Goal: Task Accomplishment & Management: Use online tool/utility

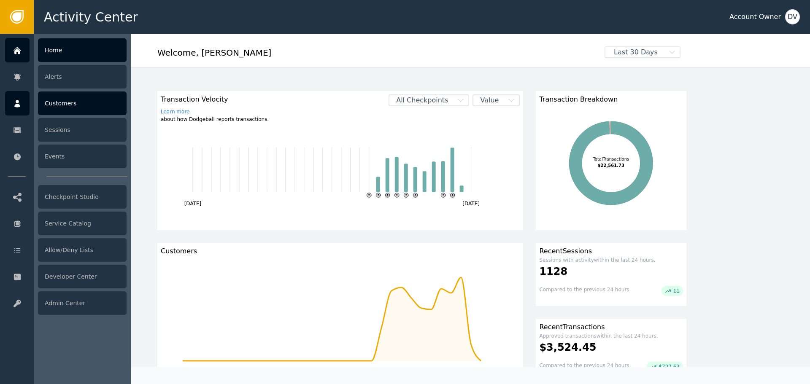
click at [16, 102] on icon at bounding box center [17, 103] width 8 height 9
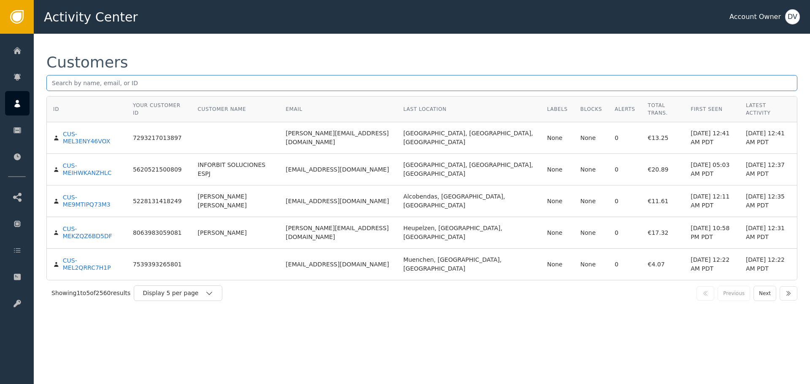
click at [123, 79] on input "text" at bounding box center [421, 83] width 751 height 16
paste input "[EMAIL_ADDRESS][DOMAIN_NAME]"
type input "[EMAIL_ADDRESS][DOMAIN_NAME]"
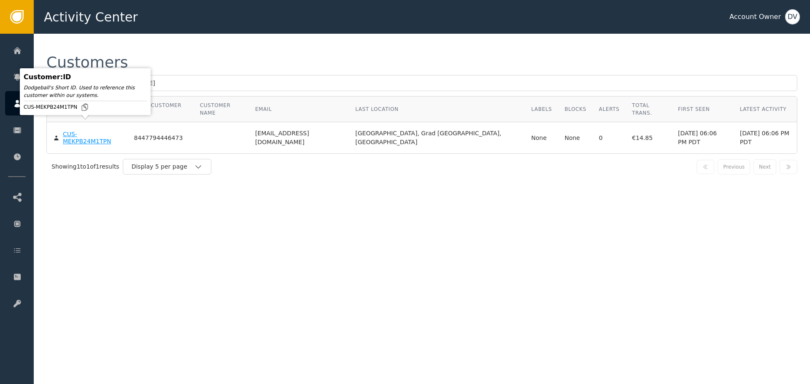
click at [100, 131] on div "CUS-MEKPB24M1TPN" at bounding box center [92, 138] width 59 height 15
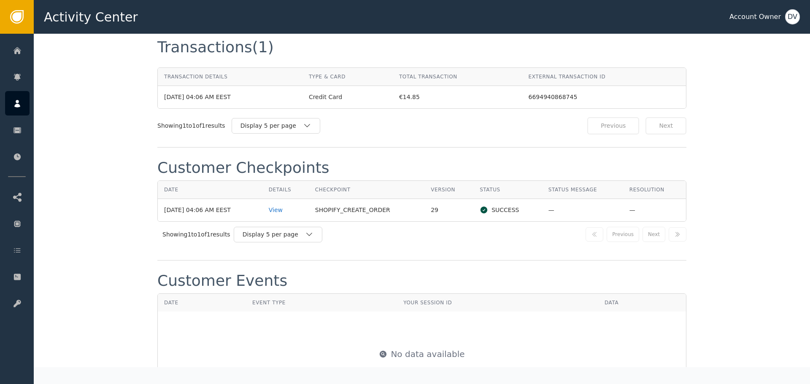
scroll to position [802, 0]
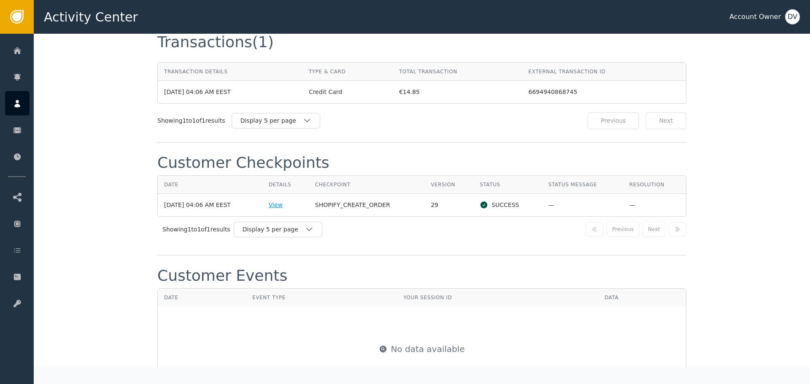
click at [281, 201] on div "View" at bounding box center [286, 205] width 34 height 9
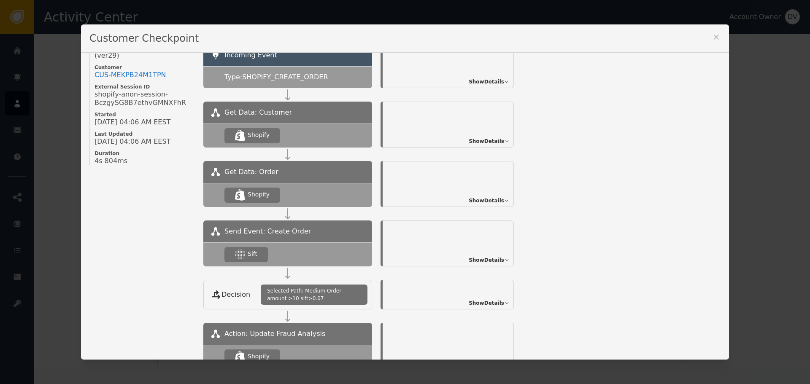
scroll to position [100, 0]
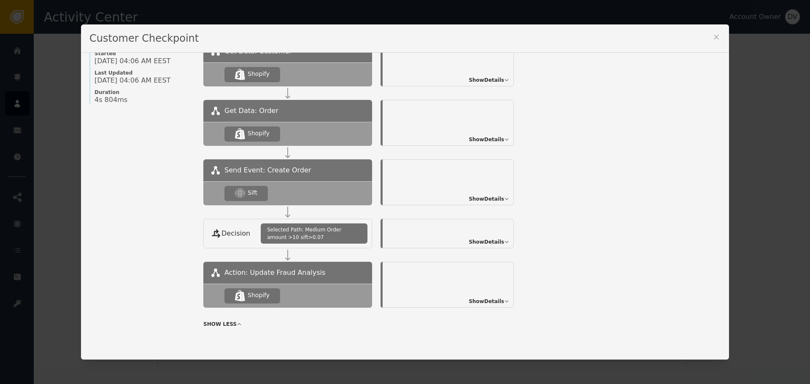
click at [492, 197] on span "Show Details" at bounding box center [486, 199] width 35 height 8
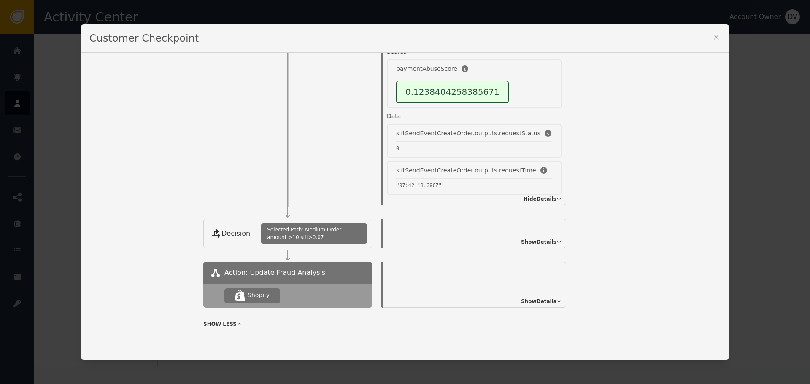
scroll to position [54, 0]
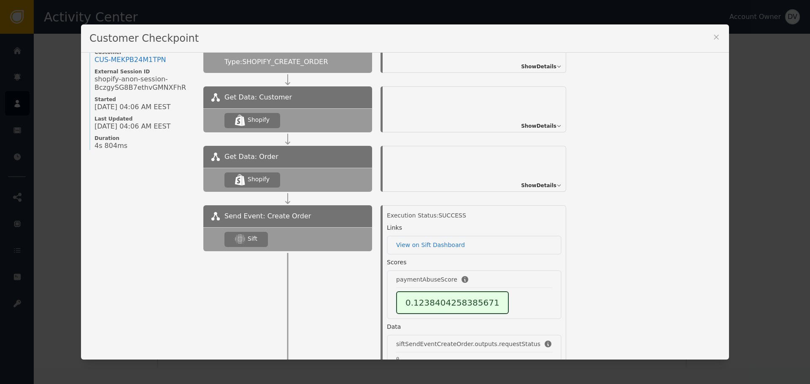
click at [715, 39] on icon at bounding box center [716, 37] width 8 height 8
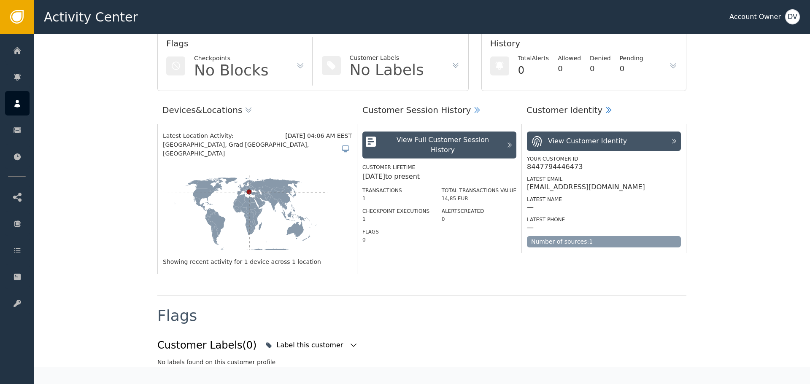
scroll to position [1, 0]
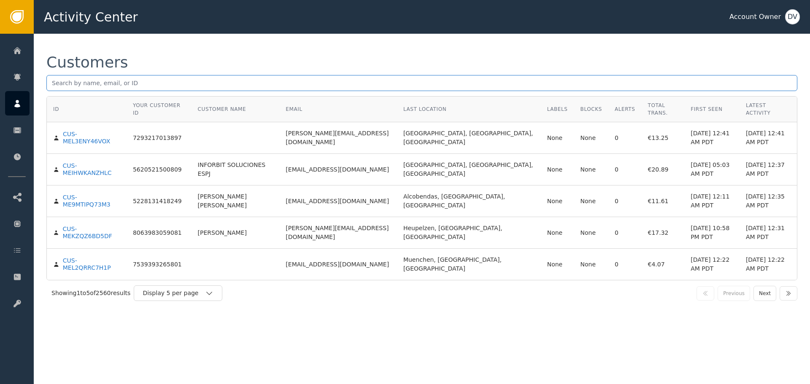
click at [133, 80] on input "text" at bounding box center [421, 83] width 751 height 16
paste input "[EMAIL_ADDRESS][DOMAIN_NAME]"
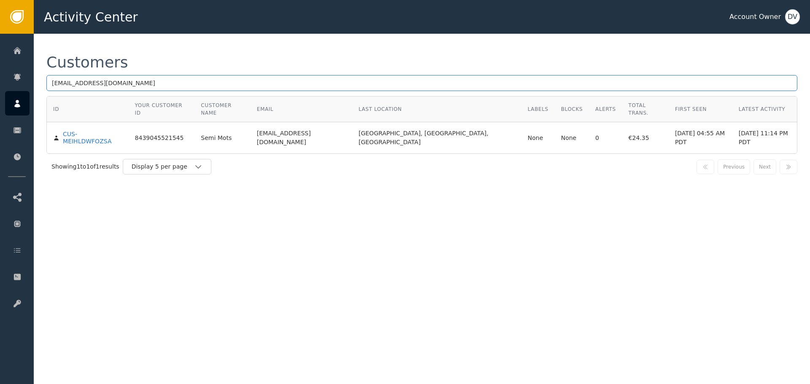
type input "[EMAIL_ADDRESS][DOMAIN_NAME]"
click at [86, 130] on td "CUS-MEIHLDWFOZSA" at bounding box center [88, 137] width 82 height 31
click at [88, 113] on div "Customer : ID Dodgeball's Short ID. Used to reference this customer within our …" at bounding box center [85, 91] width 127 height 43
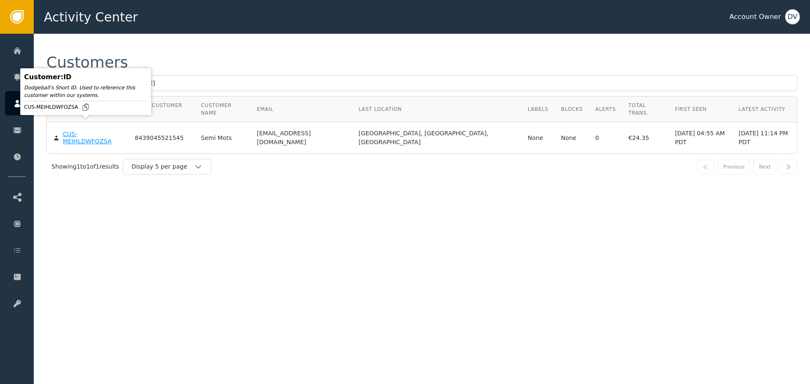
click at [89, 131] on div "CUS-MEIHLDWFOZSA" at bounding box center [92, 138] width 59 height 15
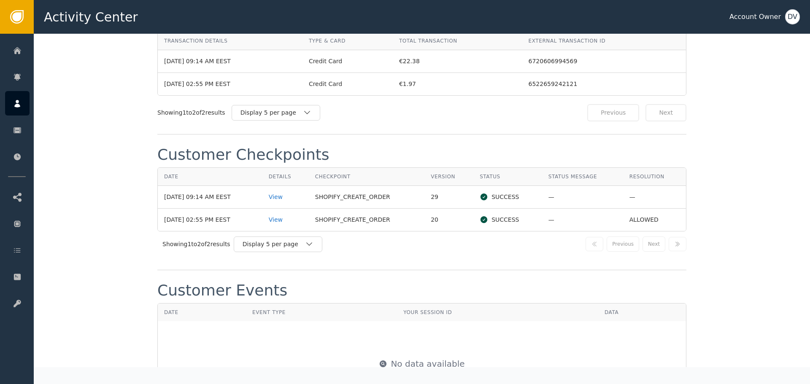
scroll to position [844, 0]
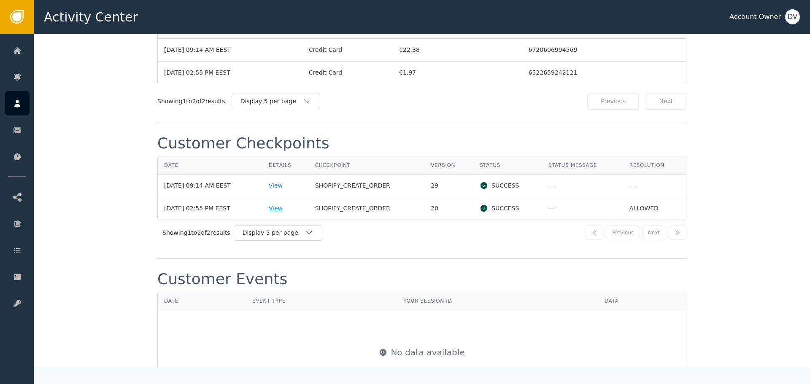
click at [283, 204] on div "View" at bounding box center [286, 208] width 34 height 9
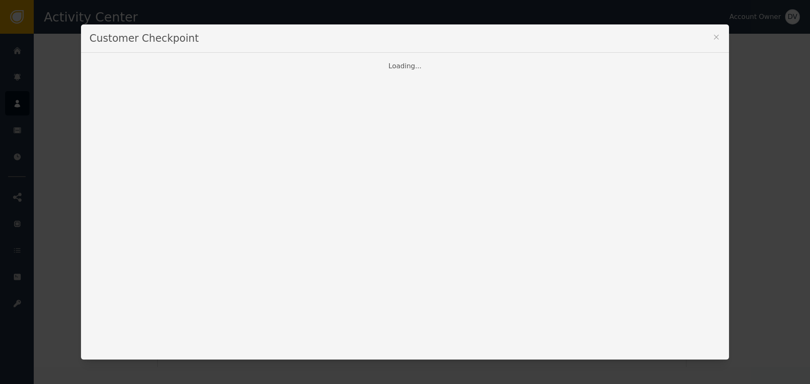
drag, startPoint x: 714, startPoint y: 36, endPoint x: 702, endPoint y: 41, distance: 13.4
click at [713, 36] on icon at bounding box center [716, 37] width 8 height 8
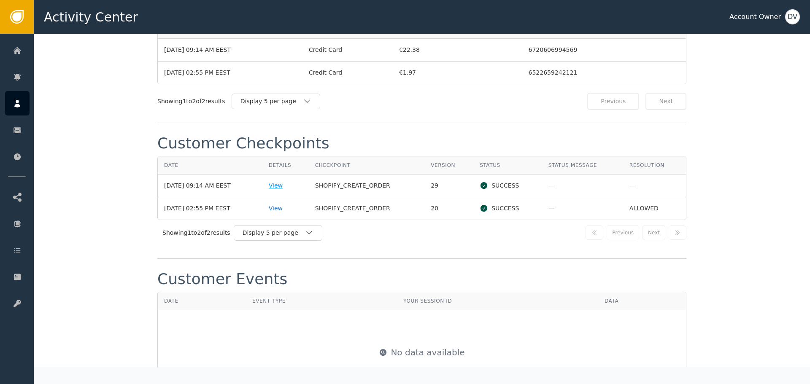
click at [280, 181] on div "View" at bounding box center [286, 185] width 34 height 9
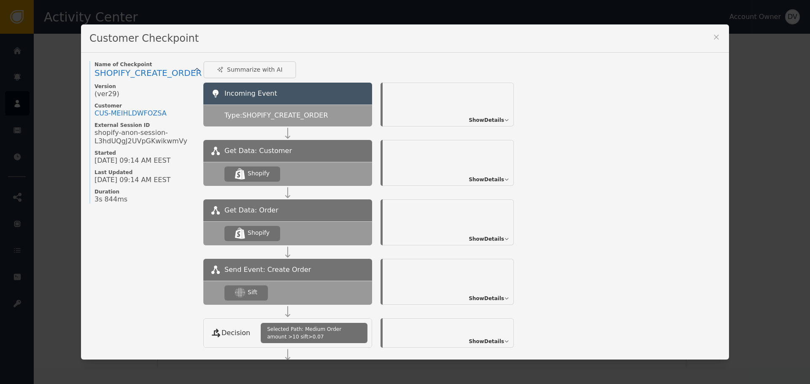
click at [498, 298] on span "Show Details" at bounding box center [486, 299] width 35 height 8
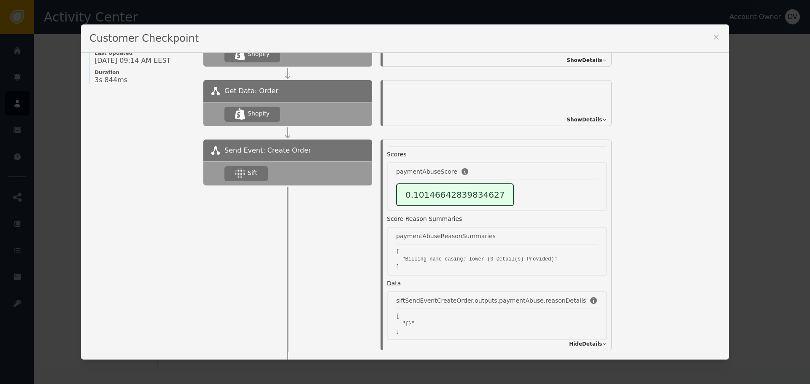
scroll to position [127, 0]
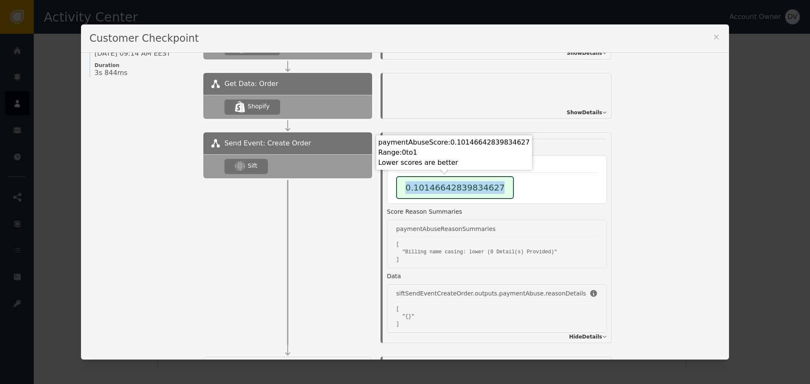
drag, startPoint x: 399, startPoint y: 189, endPoint x: 521, endPoint y: 192, distance: 121.5
click at [517, 193] on div "0.10146642839834627" at bounding box center [497, 187] width 202 height 23
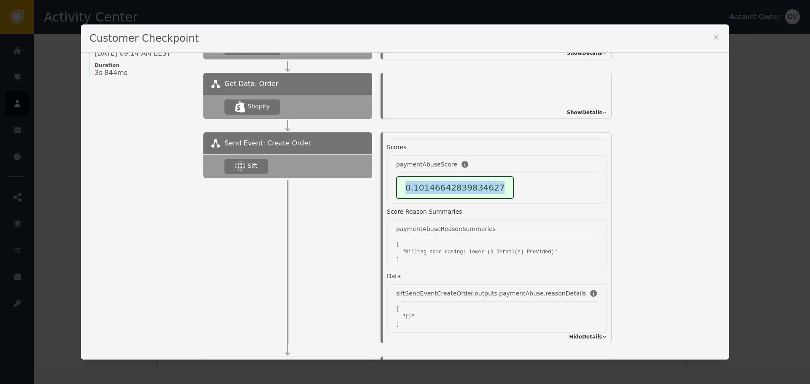
drag, startPoint x: 716, startPoint y: 36, endPoint x: 570, endPoint y: 0, distance: 150.0
click at [715, 36] on icon at bounding box center [716, 37] width 8 height 8
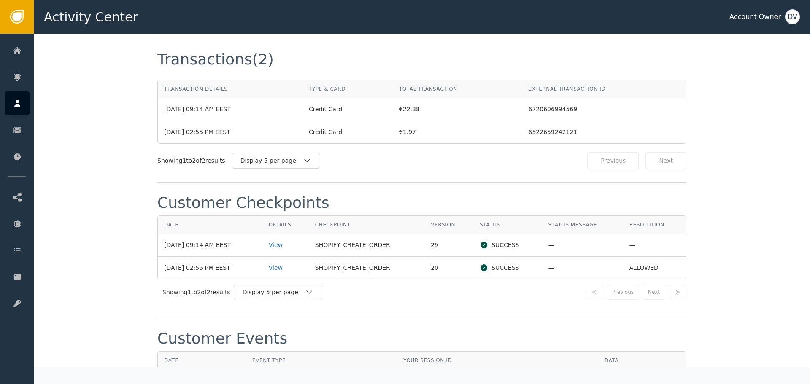
scroll to position [717, 0]
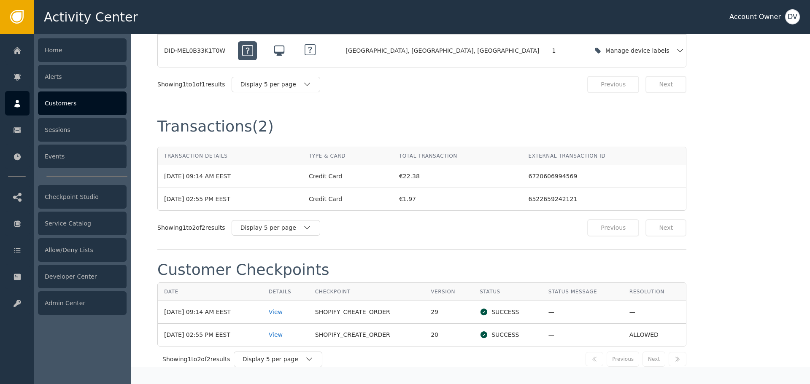
click at [20, 102] on icon at bounding box center [17, 103] width 8 height 9
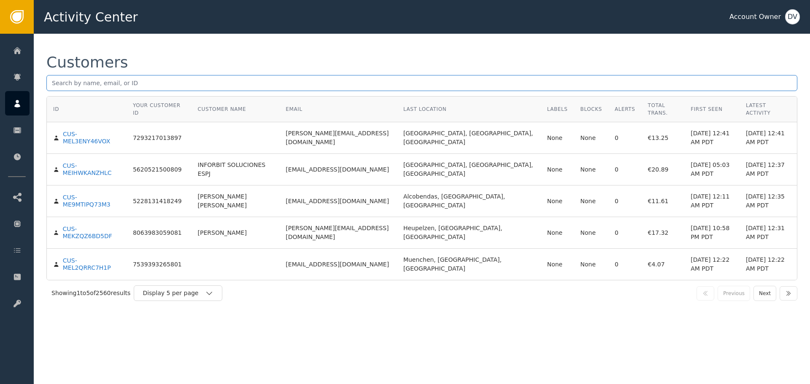
click at [157, 84] on input "text" at bounding box center [421, 83] width 751 height 16
paste input "[EMAIL_ADDRESS][DOMAIN_NAME]"
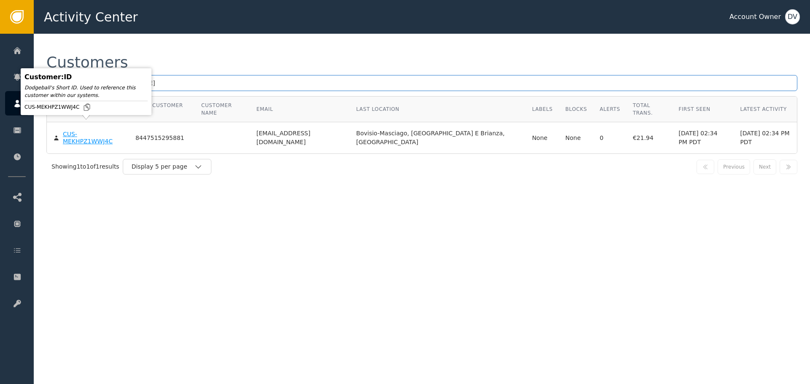
type input "[EMAIL_ADDRESS][DOMAIN_NAME]"
click at [81, 131] on div "CUS-MEKHPZ1WWJ4C" at bounding box center [93, 138] width 60 height 15
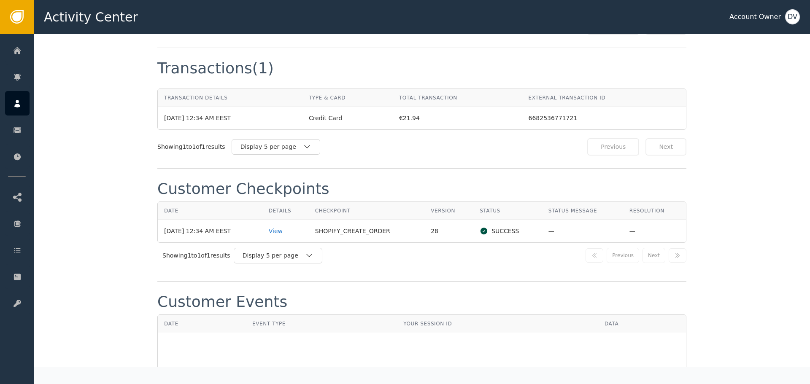
scroll to position [802, 0]
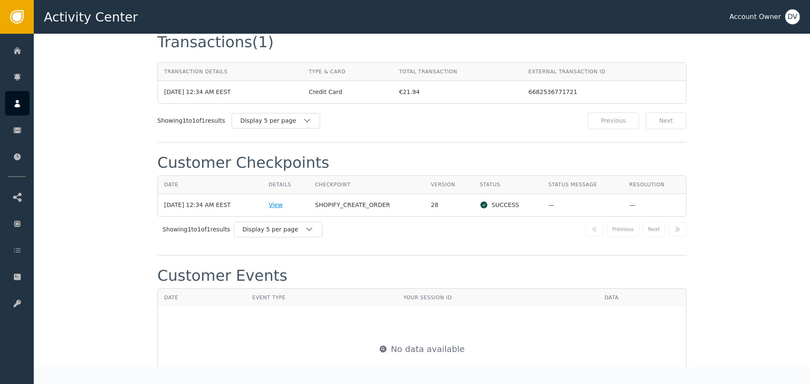
click at [282, 201] on div "View" at bounding box center [286, 205] width 34 height 9
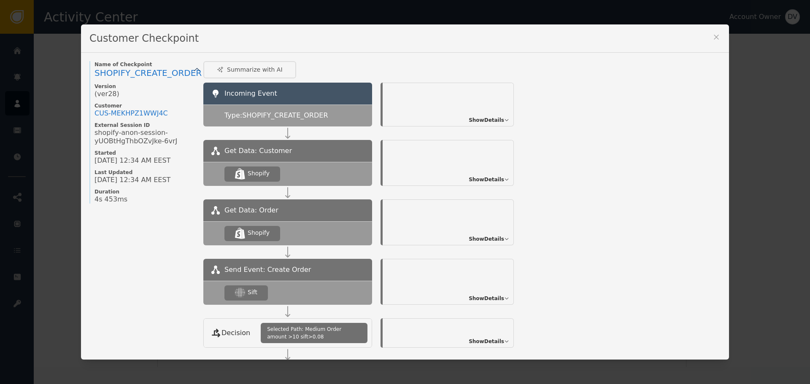
click at [497, 298] on span "Show Details" at bounding box center [486, 299] width 35 height 8
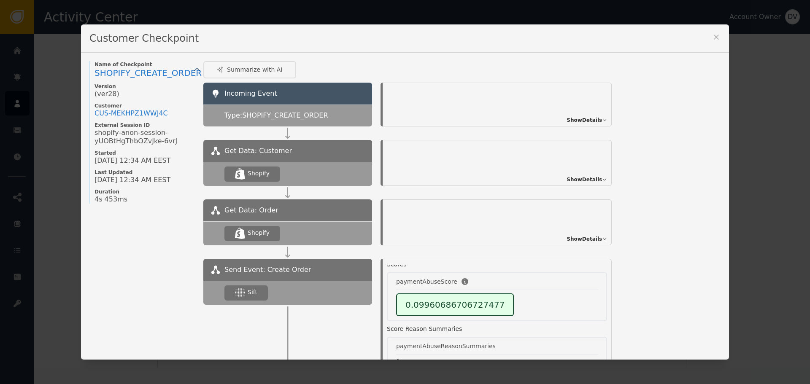
scroll to position [42, 0]
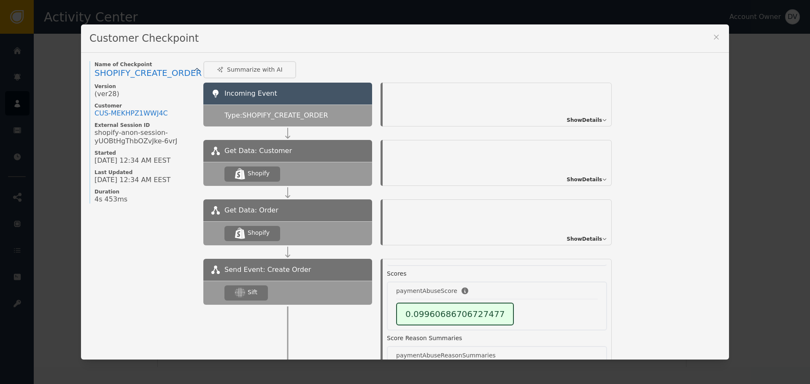
drag, startPoint x: 713, startPoint y: 39, endPoint x: 676, endPoint y: 31, distance: 37.5
click at [712, 39] on icon at bounding box center [716, 37] width 8 height 8
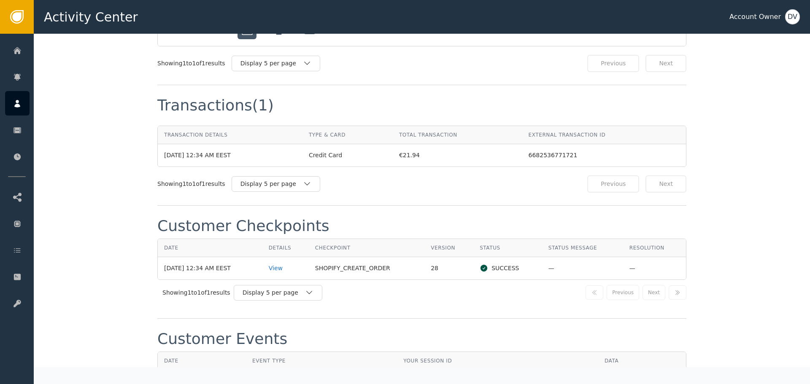
scroll to position [633, 0]
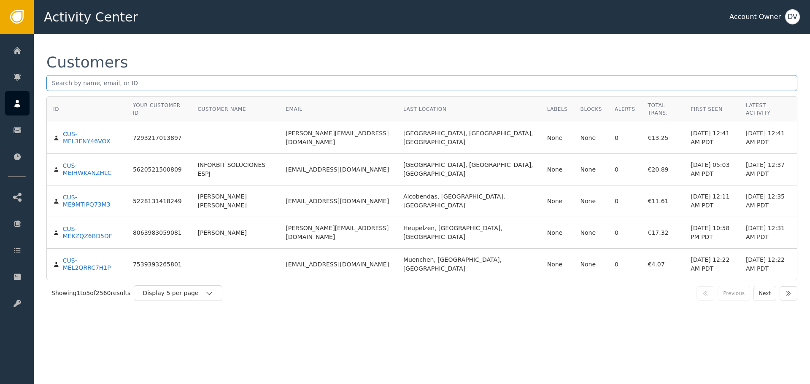
click at [137, 76] on div "Customers" at bounding box center [421, 75] width 751 height 41
click at [139, 81] on input "text" at bounding box center [421, 83] width 751 height 16
paste input "[EMAIL_ADDRESS][DOMAIN_NAME]"
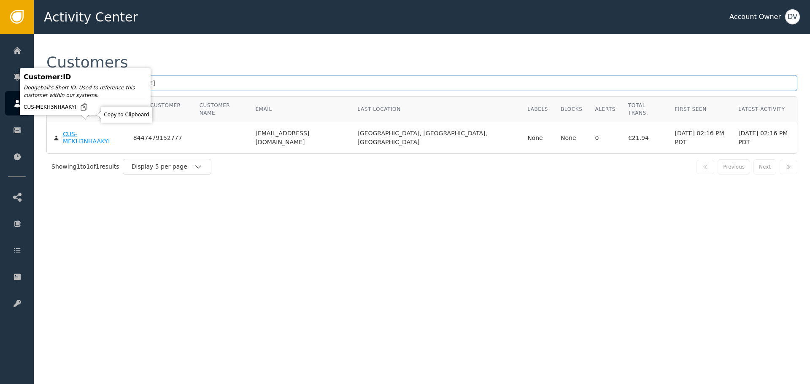
type input "[EMAIL_ADDRESS][DOMAIN_NAME]"
click at [94, 131] on div "CUS-MEKH3NHAAKYI" at bounding box center [92, 138] width 58 height 15
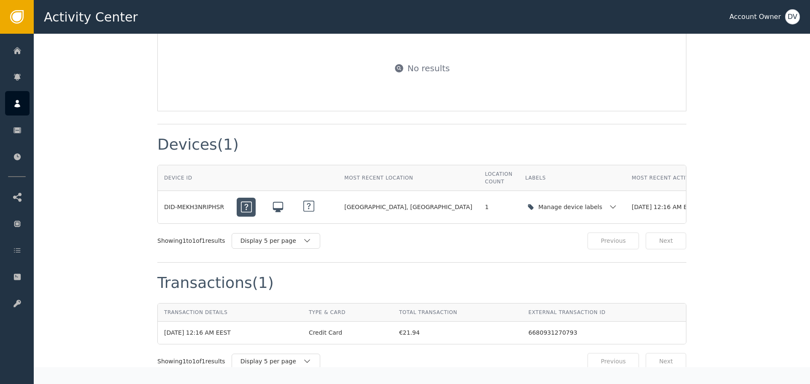
scroll to position [675, 0]
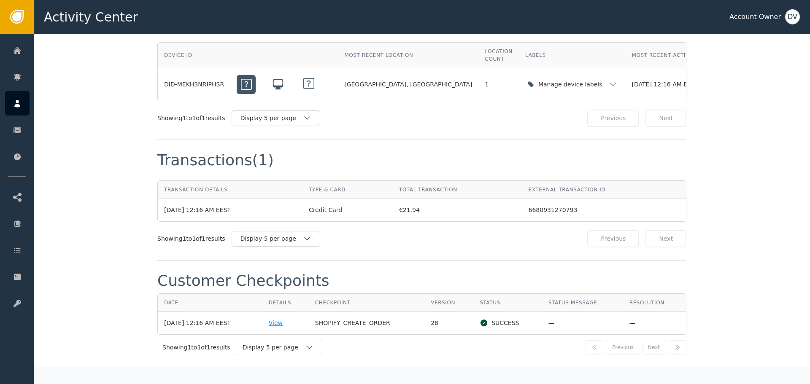
click at [283, 319] on div "View" at bounding box center [286, 323] width 34 height 9
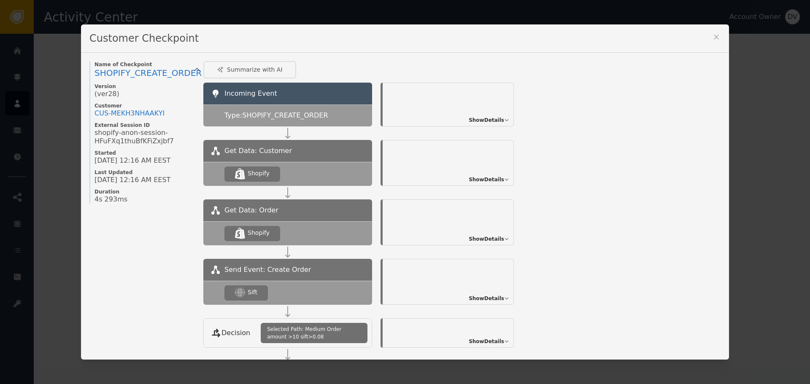
click at [491, 302] on div "Show Details" at bounding box center [448, 282] width 131 height 46
click at [491, 300] on span "Show Details" at bounding box center [486, 299] width 35 height 8
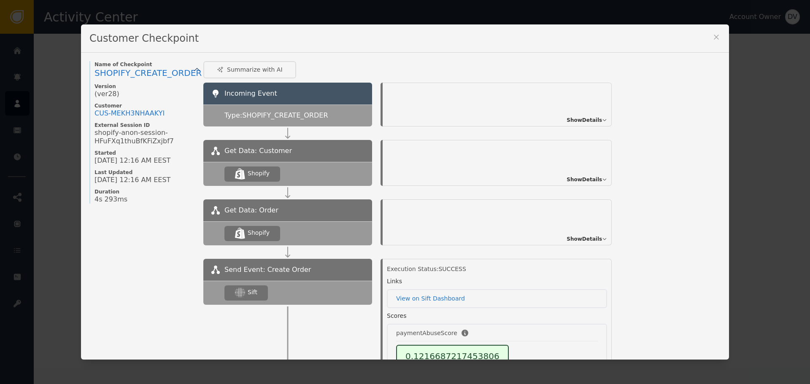
scroll to position [42, 0]
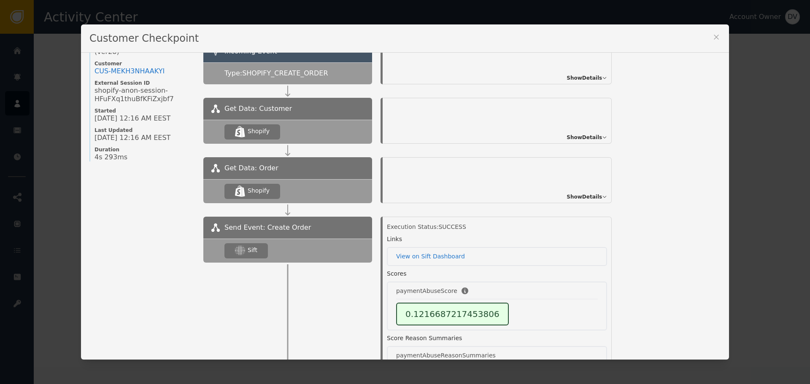
click at [715, 33] on icon at bounding box center [716, 37] width 8 height 8
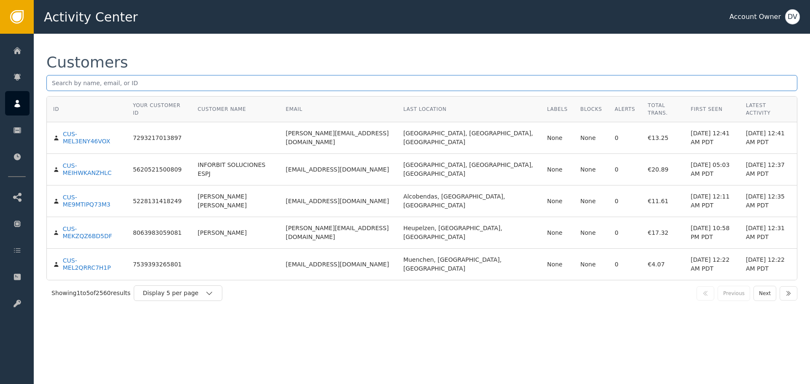
click at [140, 81] on input "text" at bounding box center [421, 83] width 751 height 16
paste input "[EMAIL_ADDRESS][DOMAIN_NAME]"
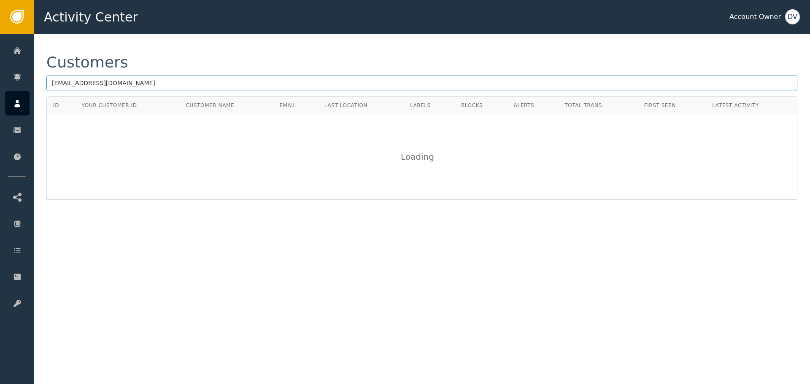
type input "[EMAIL_ADDRESS][DOMAIN_NAME]"
click at [185, 61] on div "Customers" at bounding box center [421, 62] width 751 height 15
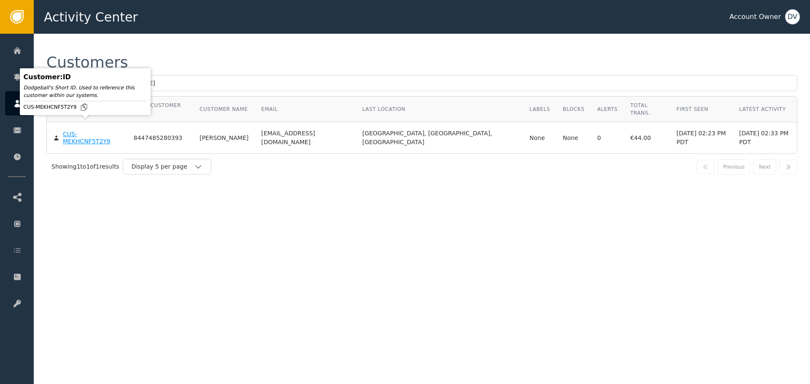
drag, startPoint x: 114, startPoint y: 121, endPoint x: 92, endPoint y: 126, distance: 23.3
click at [92, 131] on div "CUS-MEKHCNF5T2Y9" at bounding box center [92, 138] width 58 height 15
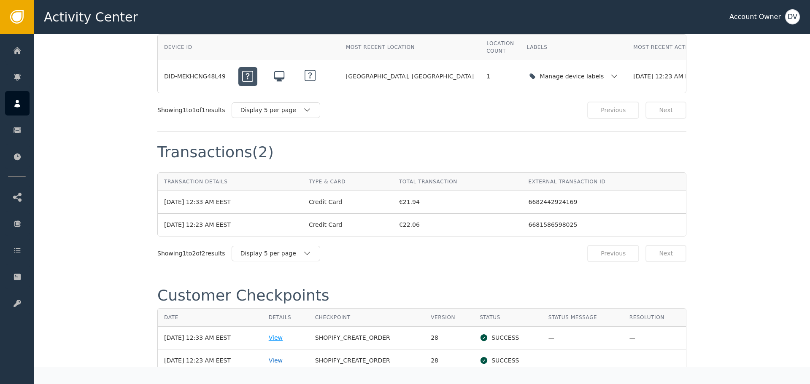
scroll to position [759, 0]
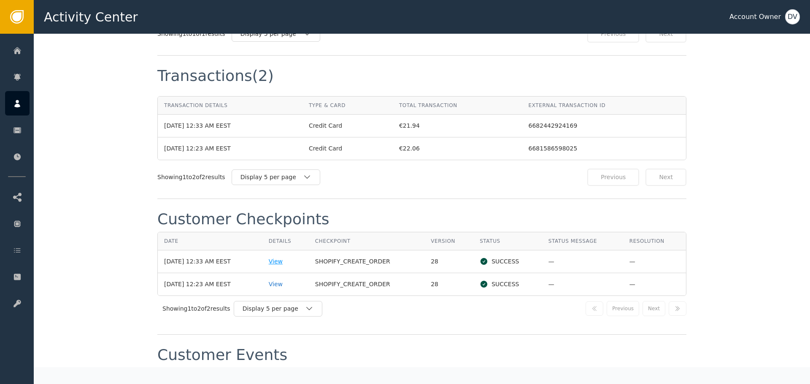
click at [288, 257] on div "View" at bounding box center [286, 261] width 34 height 9
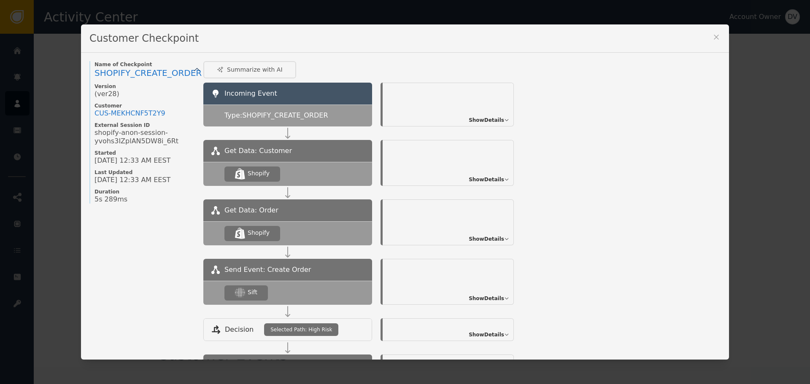
click at [484, 301] on span "Show Details" at bounding box center [486, 299] width 35 height 8
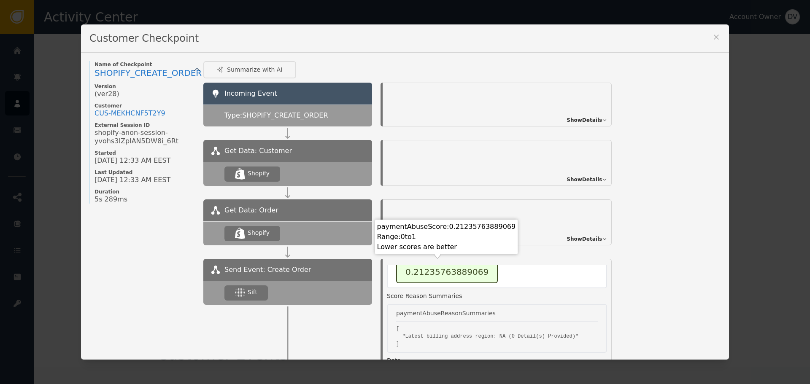
scroll to position [42, 0]
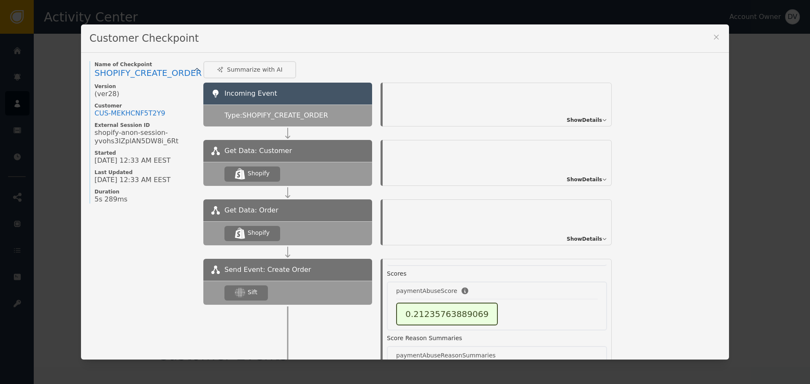
click at [715, 40] on icon at bounding box center [716, 37] width 8 height 8
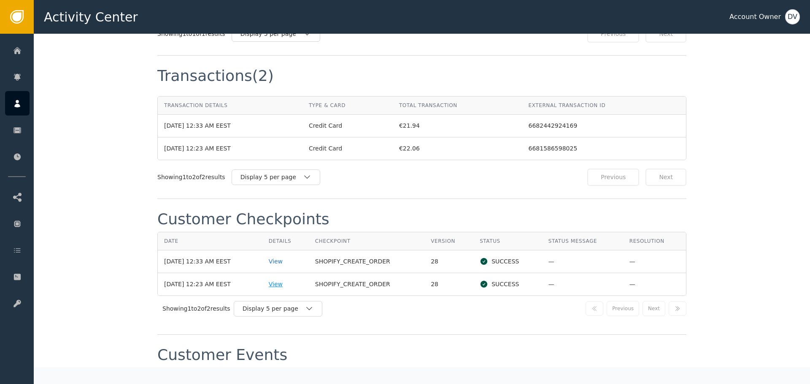
click at [285, 280] on div "View" at bounding box center [286, 284] width 34 height 9
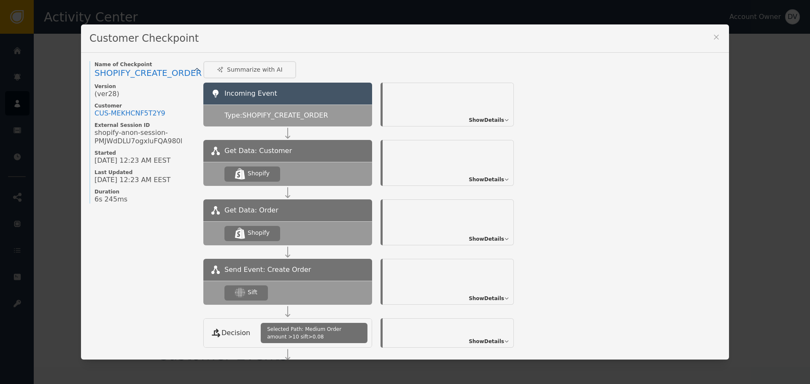
click at [489, 297] on span "Show Details" at bounding box center [486, 299] width 35 height 8
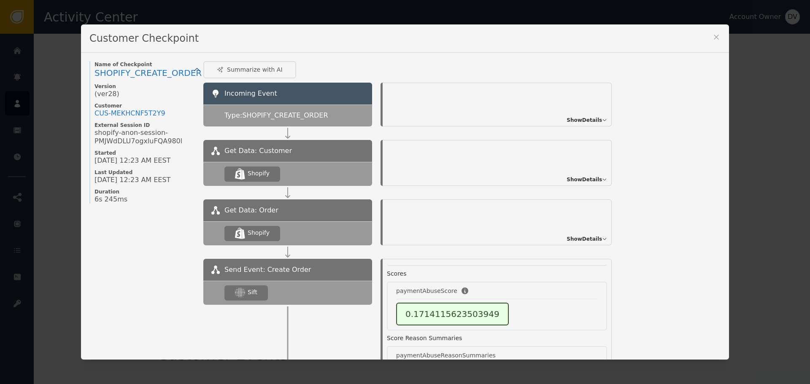
drag, startPoint x: 717, startPoint y: 37, endPoint x: 692, endPoint y: 24, distance: 27.7
click at [716, 36] on icon at bounding box center [716, 37] width 8 height 8
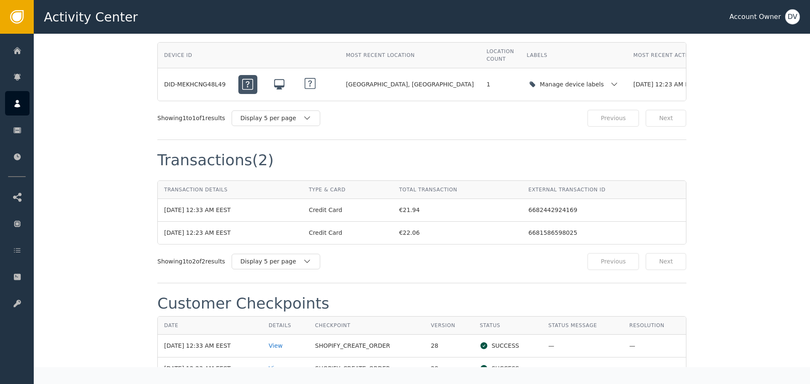
scroll to position [591, 0]
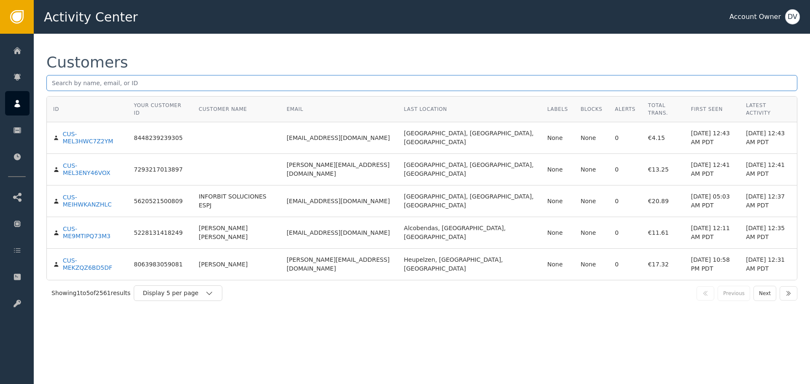
click at [139, 87] on input "text" at bounding box center [421, 83] width 751 height 16
paste input "[EMAIL_ADDRESS][DOMAIN_NAME]"
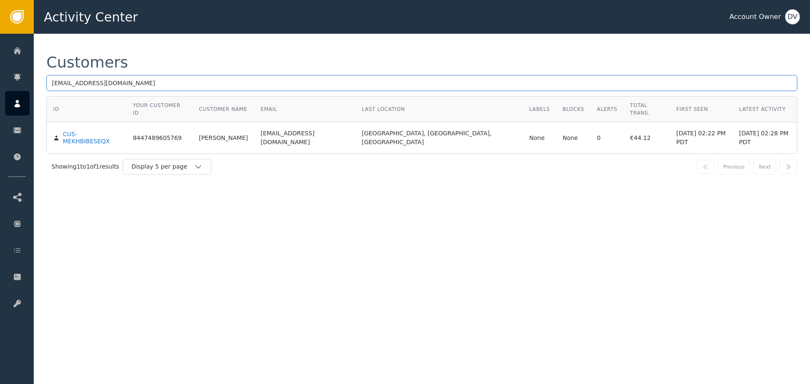
type input "[EMAIL_ADDRESS][DOMAIN_NAME]"
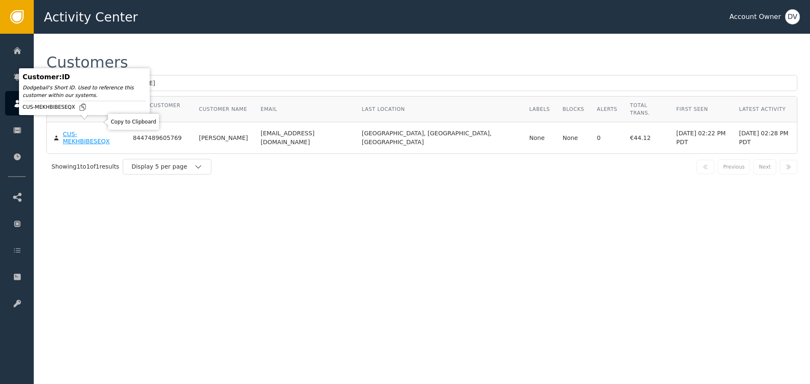
click at [96, 34] on body "Activity Center Account Owner DV Home Alerts Customers Sessions Events Checkpoi…" at bounding box center [405, 17] width 810 height 34
click at [98, 131] on div "CUS-MEKHBIBESEQX" at bounding box center [91, 138] width 57 height 15
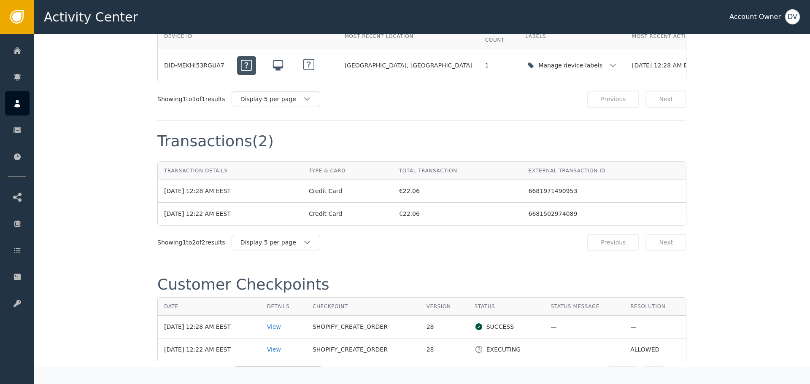
scroll to position [802, 0]
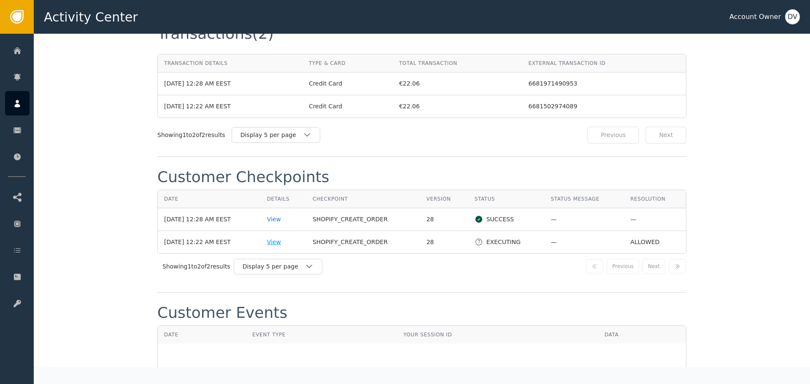
click at [282, 238] on div "View" at bounding box center [283, 242] width 33 height 9
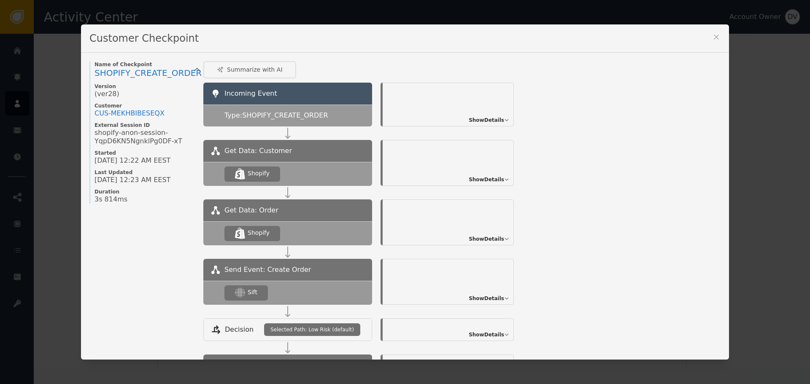
click at [496, 299] on span "Show Details" at bounding box center [486, 299] width 35 height 8
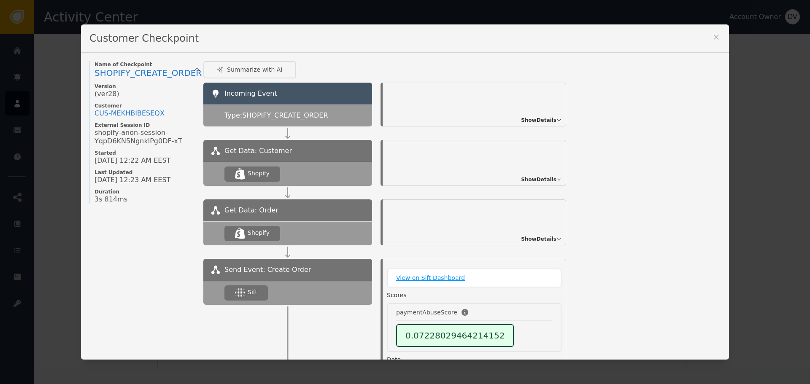
scroll to position [32, 0]
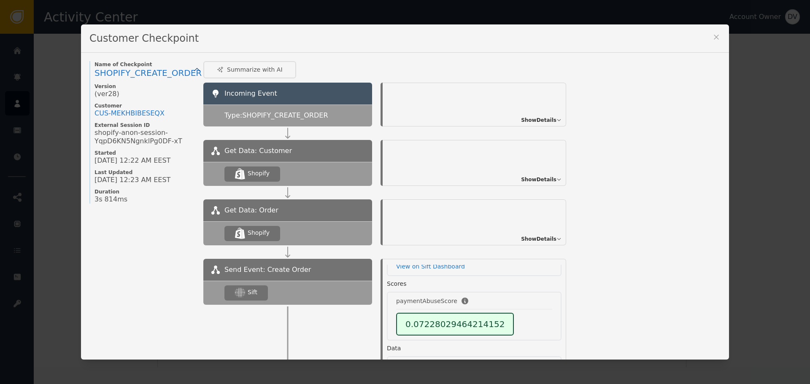
click at [767, 190] on div "Customer Checkpoint Name of Checkpoint SHOPIFY_CREATE_ORDER Version (ver 28 ) C…" at bounding box center [405, 192] width 810 height 384
click at [717, 35] on icon at bounding box center [716, 37] width 8 height 8
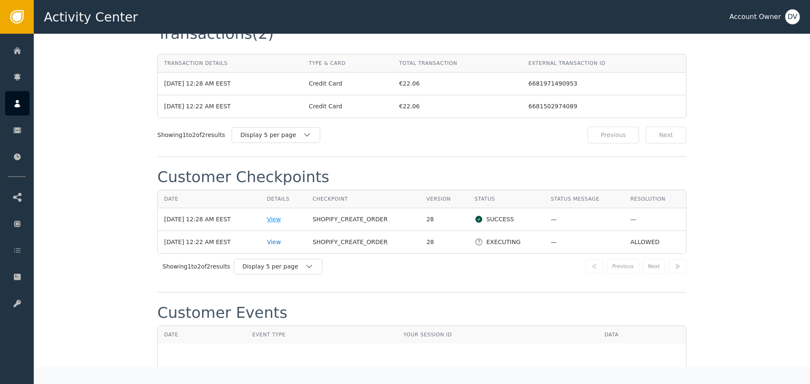
click at [275, 215] on div "View" at bounding box center [283, 219] width 33 height 9
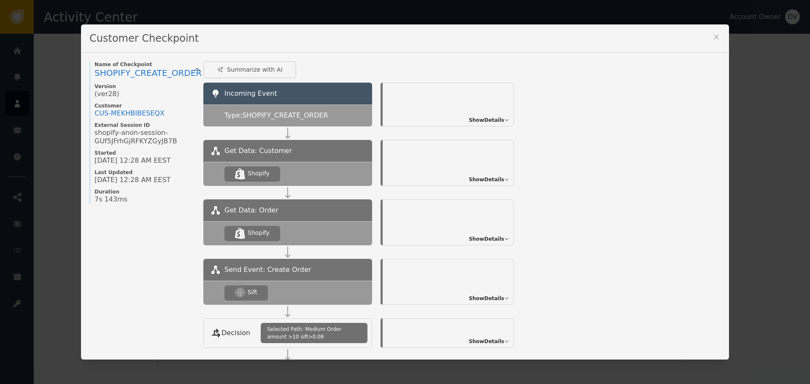
click at [486, 299] on span "Show Details" at bounding box center [486, 299] width 35 height 8
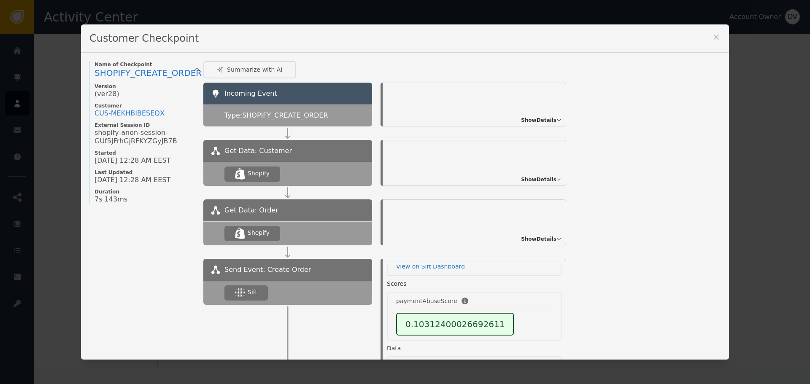
click at [712, 38] on icon at bounding box center [716, 37] width 8 height 8
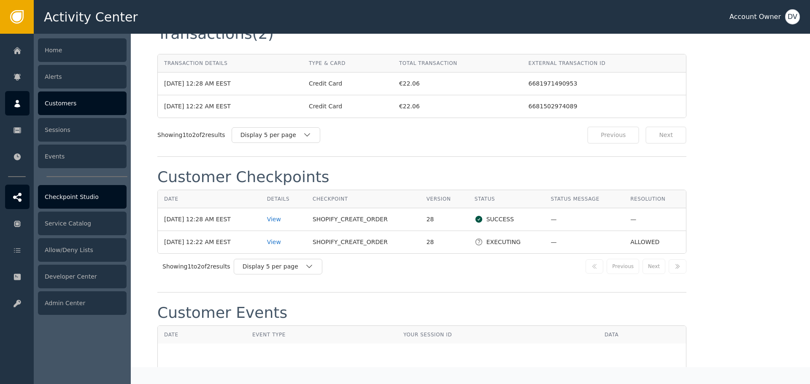
click at [72, 198] on div "Checkpoint Studio" at bounding box center [82, 197] width 89 height 24
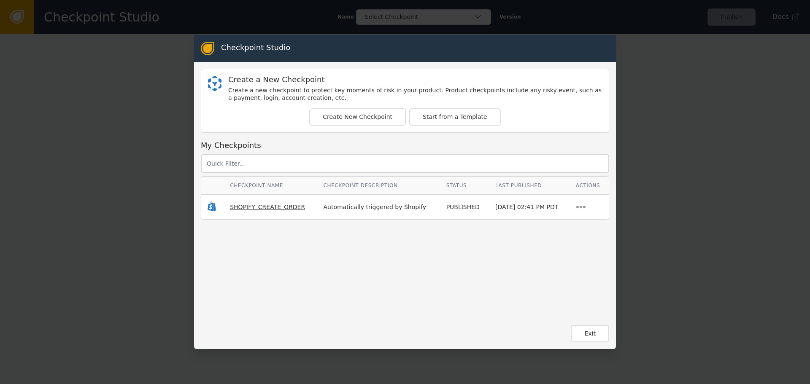
click at [273, 210] on span "SHOPIFY_CREATE_ORDER" at bounding box center [267, 207] width 75 height 7
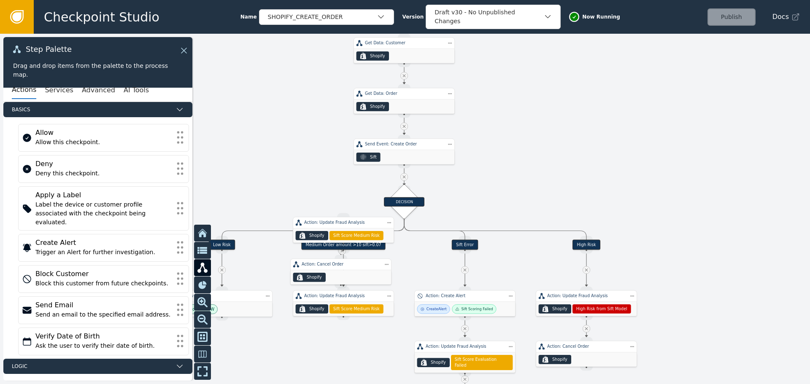
drag, startPoint x: 261, startPoint y: 248, endPoint x: 304, endPoint y: 35, distance: 217.7
click at [304, 35] on div at bounding box center [405, 209] width 810 height 351
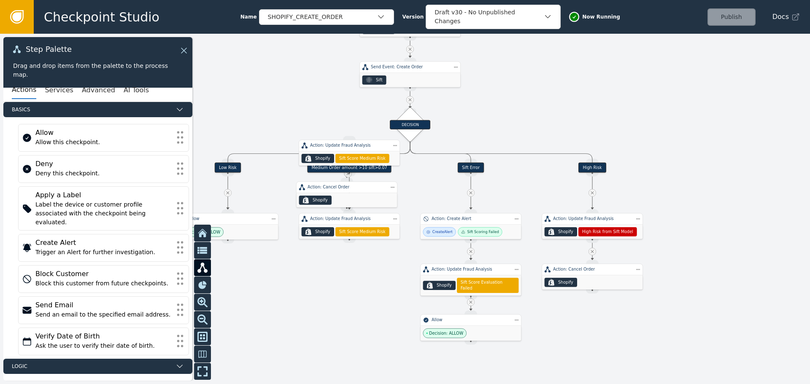
click at [337, 302] on div at bounding box center [405, 209] width 810 height 351
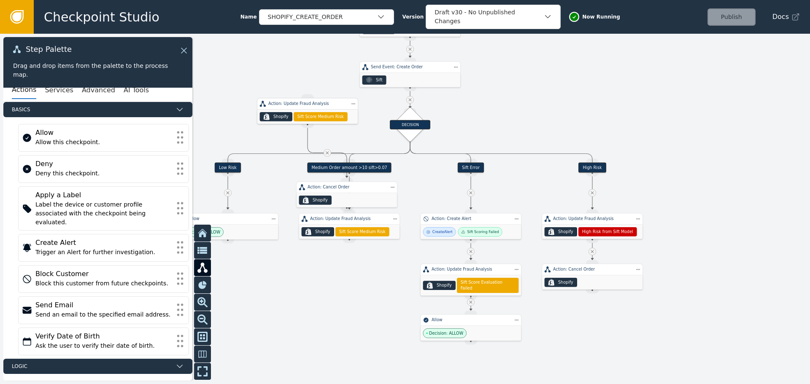
drag, startPoint x: 351, startPoint y: 146, endPoint x: 309, endPoint y: 104, distance: 59.4
click at [309, 104] on div "Action: Update Fraud Analysis" at bounding box center [307, 104] width 78 height 6
click at [355, 107] on div "Step Actions Menu Duplicate Delete" at bounding box center [379, 118] width 61 height 35
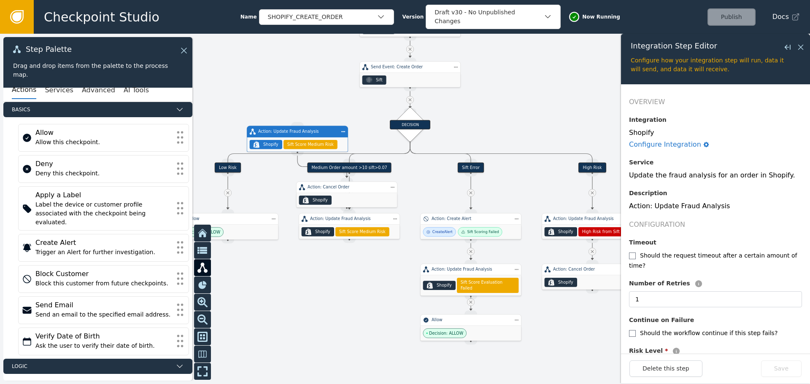
drag, startPoint x: 320, startPoint y: 107, endPoint x: 310, endPoint y: 133, distance: 28.4
click at [310, 133] on div "Action: Update Fraud Analysis" at bounding box center [297, 132] width 78 height 6
click at [356, 191] on div "Action: Cancel Order" at bounding box center [346, 188] width 101 height 12
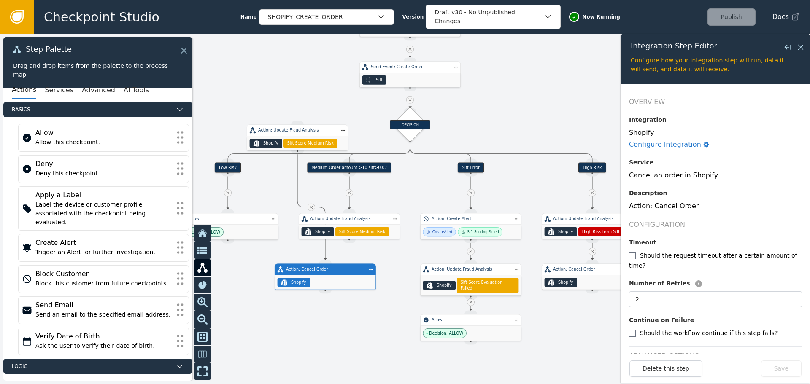
drag, startPoint x: 356, startPoint y: 191, endPoint x: 335, endPoint y: 273, distance: 84.5
click at [335, 273] on div "Action: Cancel Order" at bounding box center [325, 270] width 101 height 12
drag, startPoint x: 296, startPoint y: 129, endPoint x: 328, endPoint y: 335, distance: 208.8
click at [328, 335] on div "Action: Update Fraud Analysis" at bounding box center [329, 337] width 78 height 6
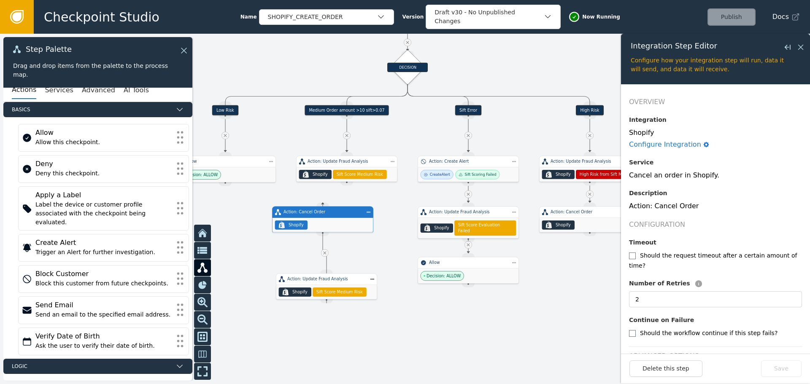
drag, startPoint x: 291, startPoint y: 163, endPoint x: 288, endPoint y: 132, distance: 31.4
click at [288, 132] on div at bounding box center [405, 209] width 810 height 351
click at [350, 217] on div "Action: Cancel Order" at bounding box center [322, 213] width 101 height 12
click at [325, 165] on div "Action: Update Fraud Analysis" at bounding box center [347, 162] width 78 height 6
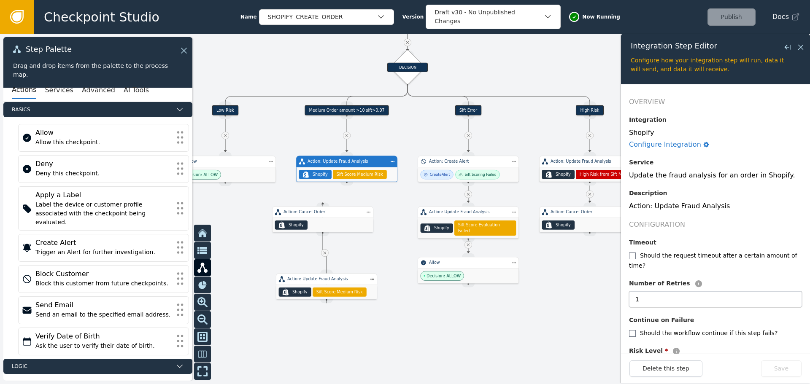
click at [783, 292] on input "1" at bounding box center [715, 300] width 173 height 16
click at [332, 216] on div "Action: Cancel Order" at bounding box center [322, 213] width 101 height 12
type input "2"
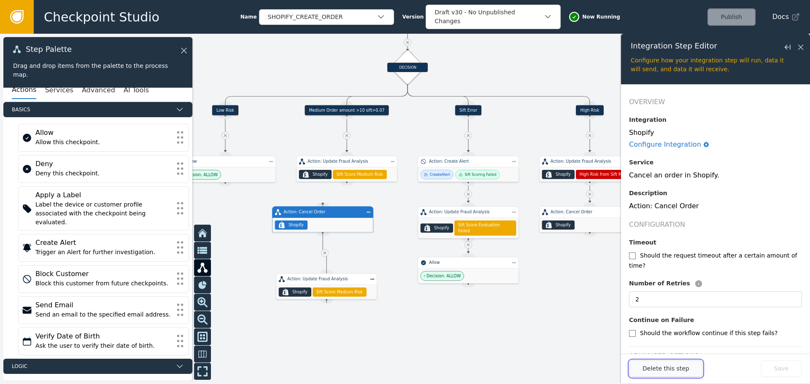
click at [658, 367] on button "Delete this step" at bounding box center [665, 369] width 73 height 16
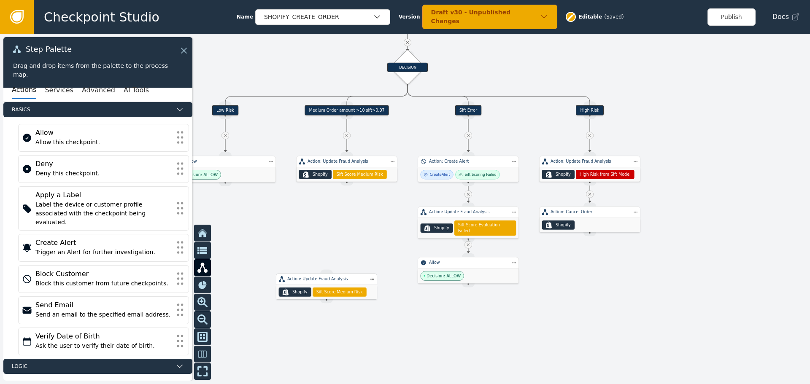
click at [329, 283] on div "Action: Update Fraud Analysis" at bounding box center [326, 280] width 101 height 12
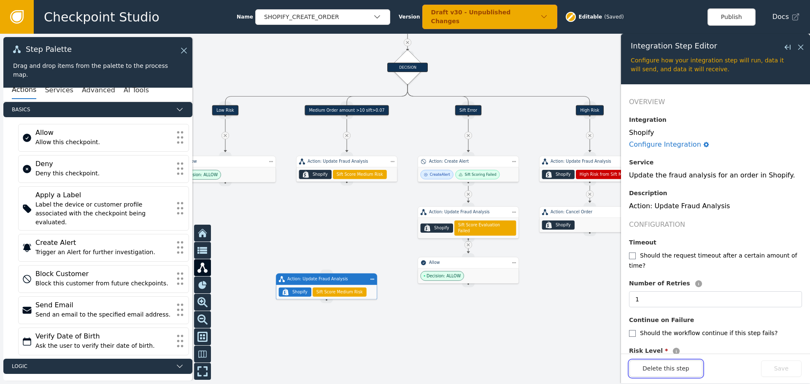
click at [677, 376] on button "Delete this step" at bounding box center [665, 369] width 73 height 16
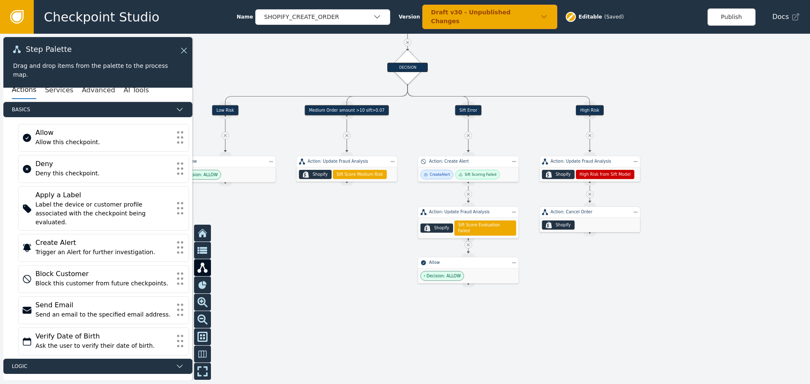
click at [616, 213] on div "Action: Cancel Order" at bounding box center [590, 212] width 78 height 6
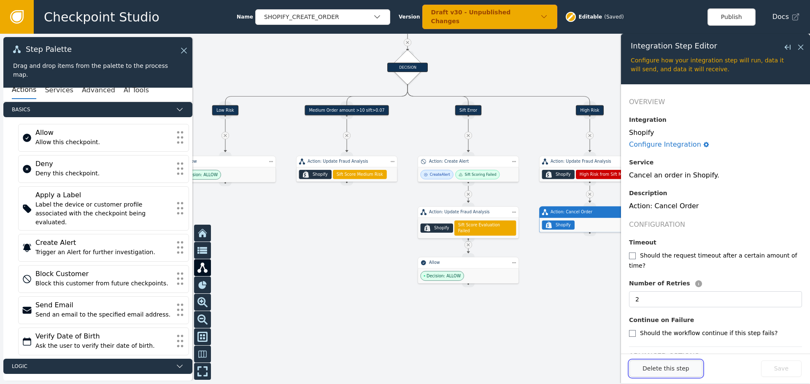
click at [673, 367] on button "Delete this step" at bounding box center [665, 369] width 73 height 16
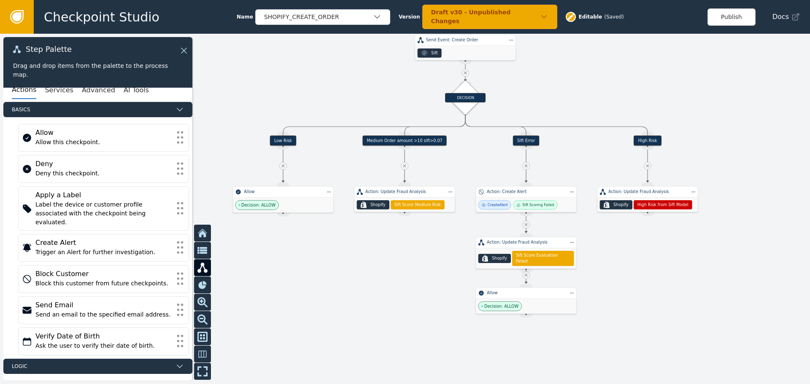
drag, startPoint x: 605, startPoint y: 248, endPoint x: 593, endPoint y: 233, distance: 18.9
click at [620, 255] on div at bounding box center [405, 209] width 810 height 351
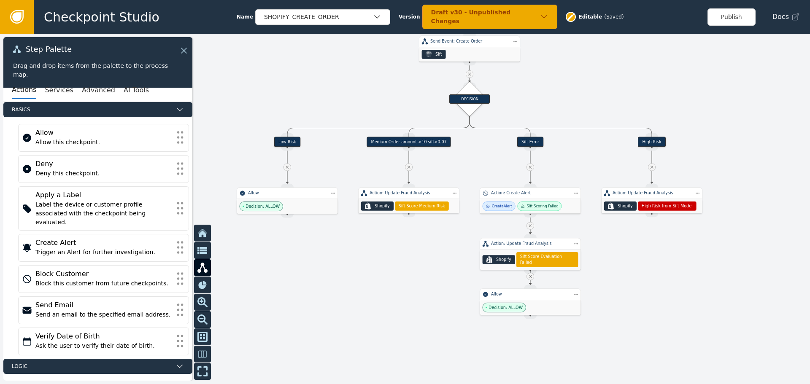
click at [421, 143] on div "Medium Order amount >10 sift>0.07" at bounding box center [409, 142] width 84 height 10
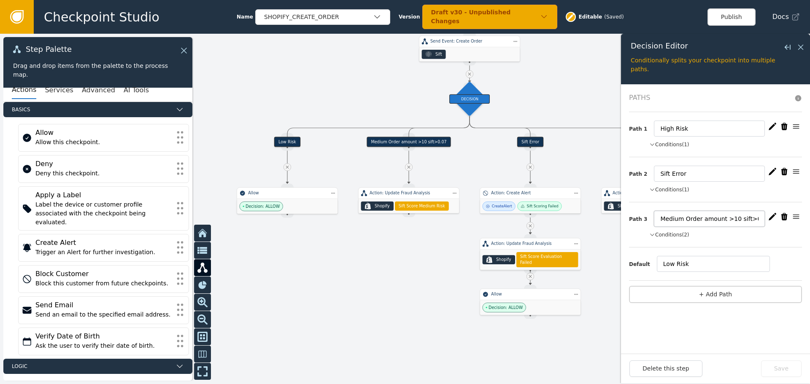
click at [750, 219] on input "Medium Order amount >10 sift>0.07" at bounding box center [709, 219] width 111 height 16
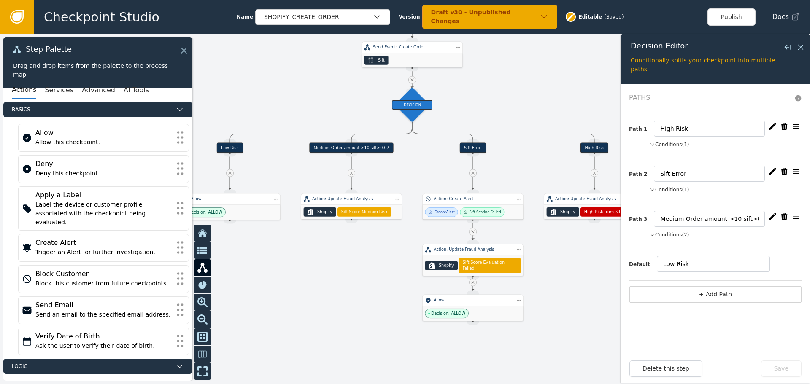
drag, startPoint x: 342, startPoint y: 90, endPoint x: 276, endPoint y: 99, distance: 66.8
click at [276, 99] on div at bounding box center [405, 209] width 810 height 351
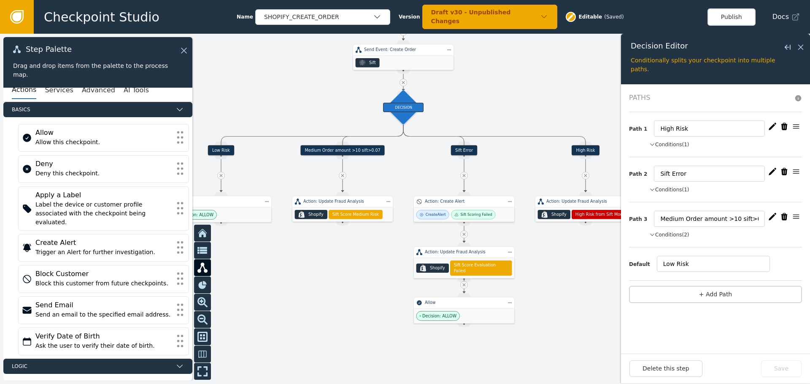
click at [275, 98] on div at bounding box center [405, 209] width 810 height 351
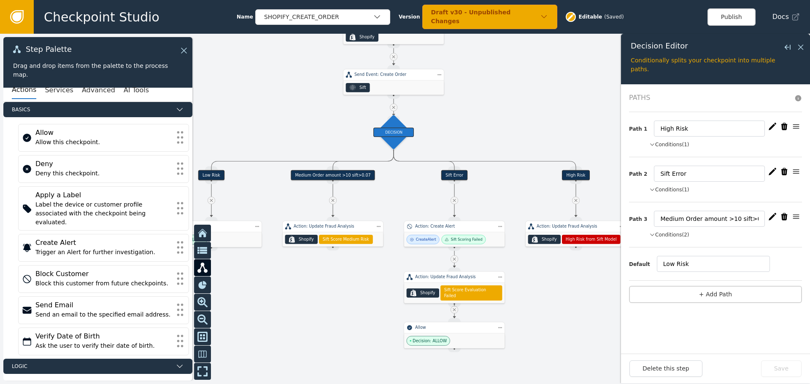
drag, startPoint x: 269, startPoint y: 98, endPoint x: 265, endPoint y: 123, distance: 25.2
click at [265, 123] on div at bounding box center [405, 209] width 810 height 351
click at [726, 16] on button "Publish" at bounding box center [731, 16] width 48 height 17
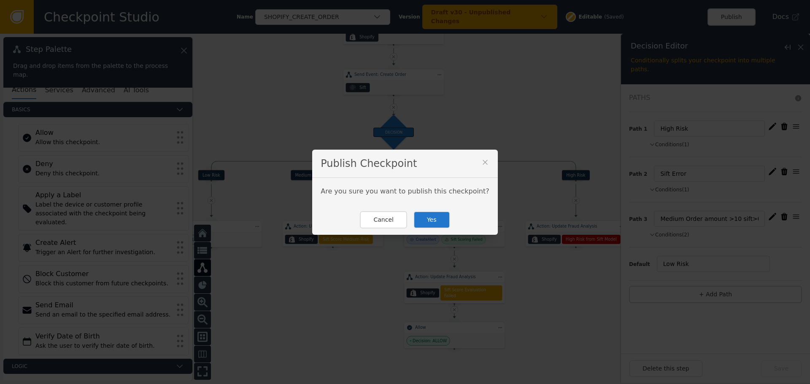
click at [431, 216] on button "Yes" at bounding box center [431, 219] width 37 height 17
